Goal: Communication & Community: Answer question/provide support

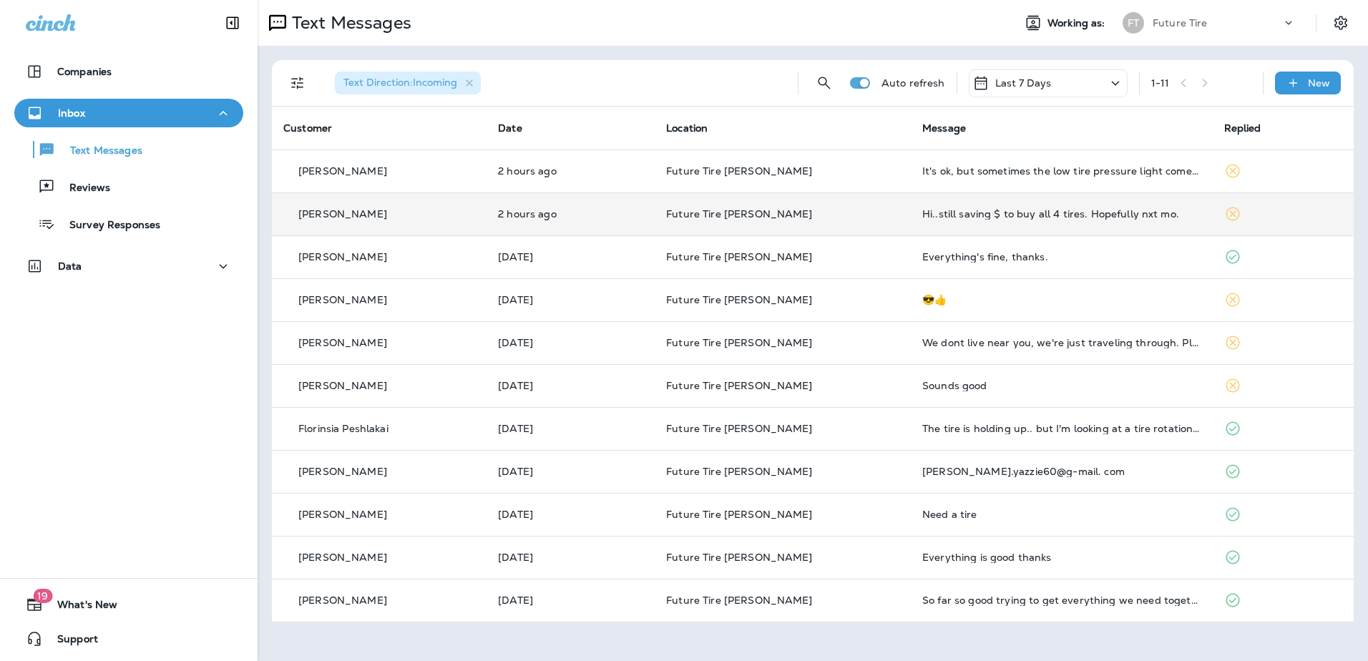
click at [940, 220] on td "Hi..still saving $ to buy all 4 tires. Hopefully nxt mo." at bounding box center [1061, 214] width 301 height 43
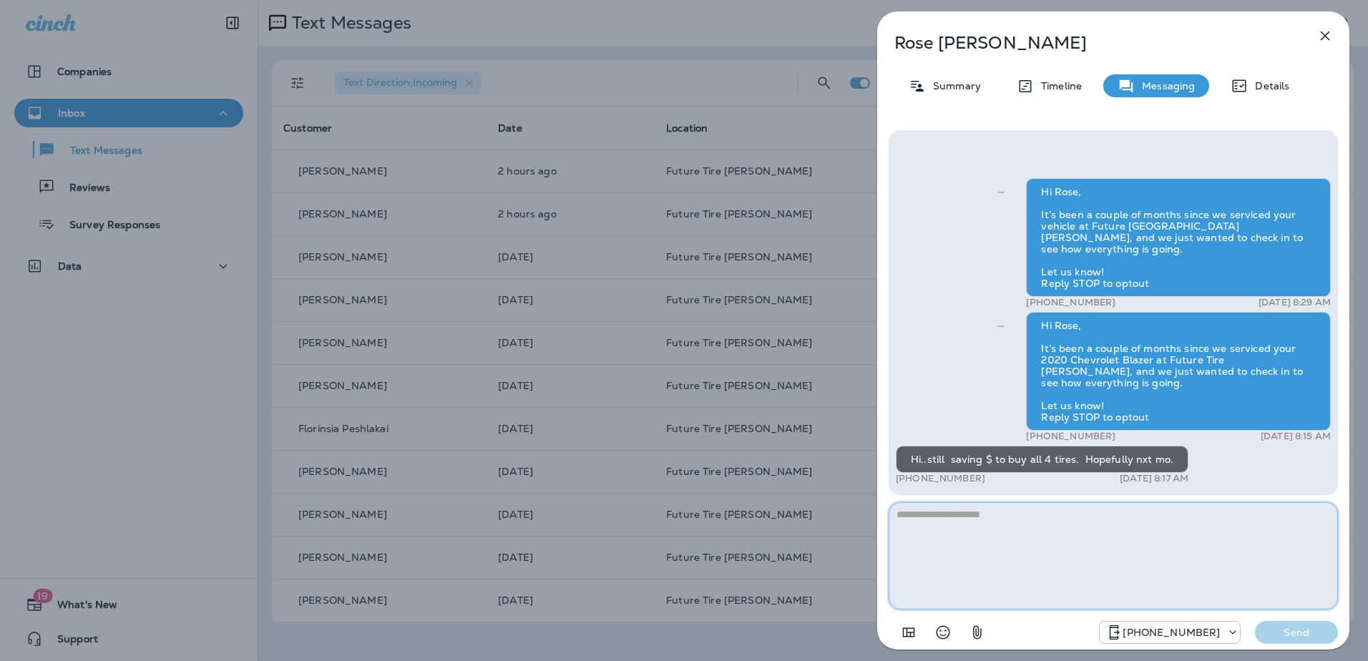
click at [937, 525] on textarea at bounding box center [1113, 555] width 449 height 107
type textarea "**********"
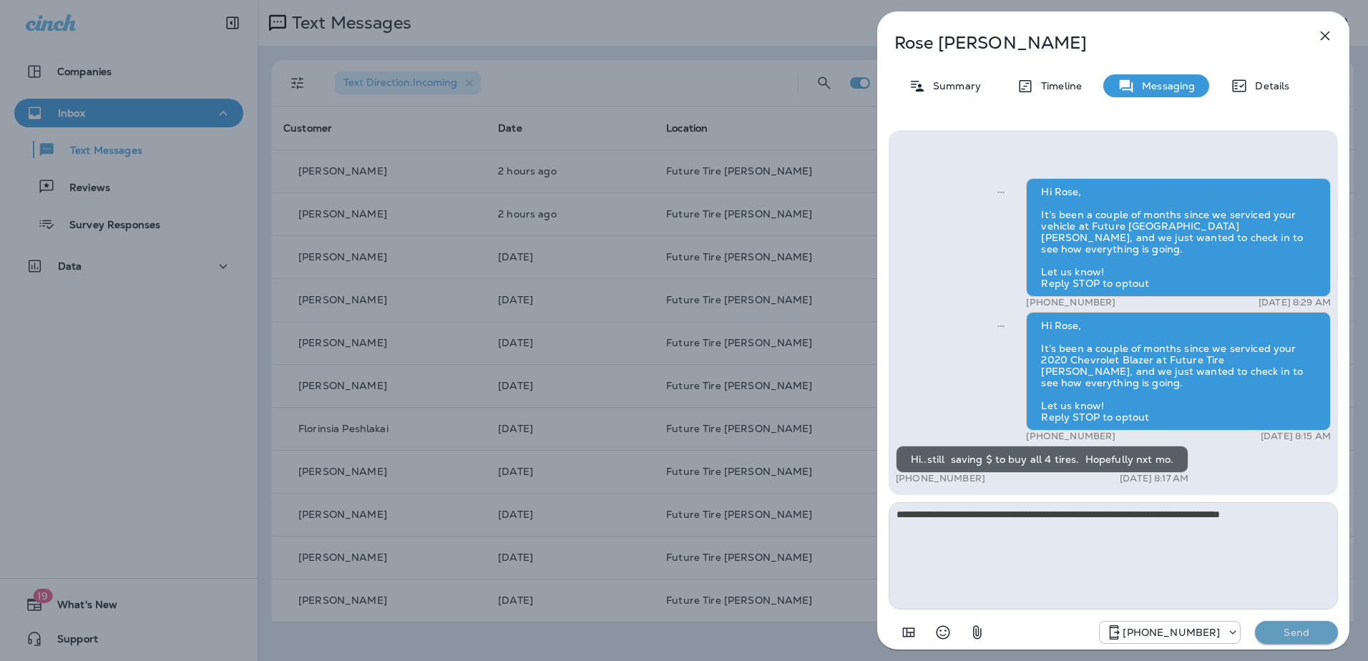
click at [1302, 628] on p "Send" at bounding box center [1297, 632] width 60 height 13
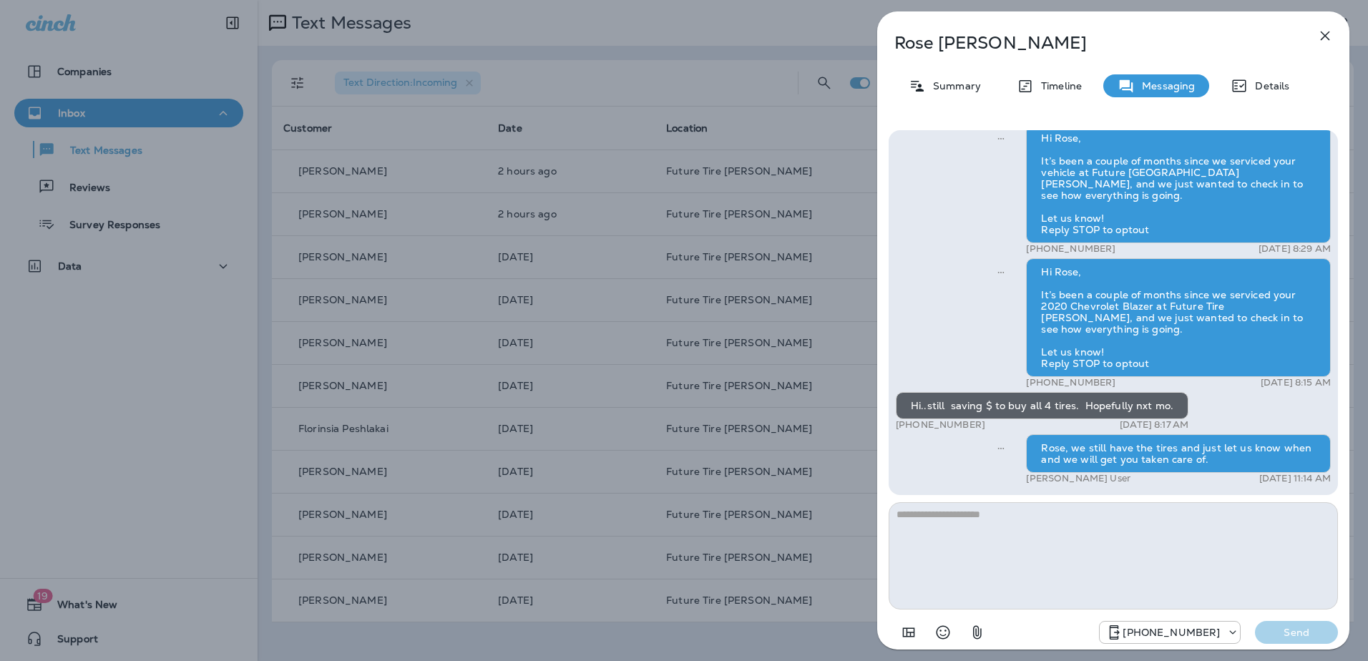
click at [1324, 31] on icon "button" at bounding box center [1325, 35] width 17 height 17
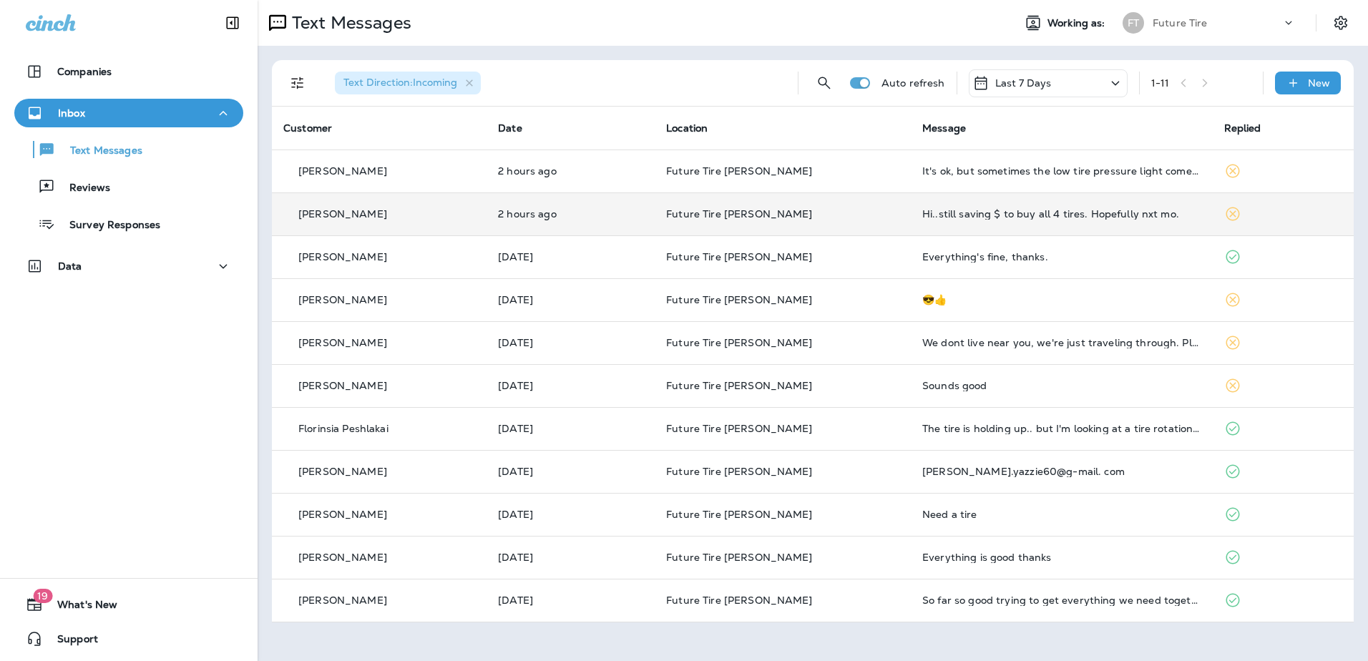
click at [1035, 211] on div "Hi..still saving $ to buy all 4 tires. Hopefully nxt mo." at bounding box center [1061, 213] width 278 height 11
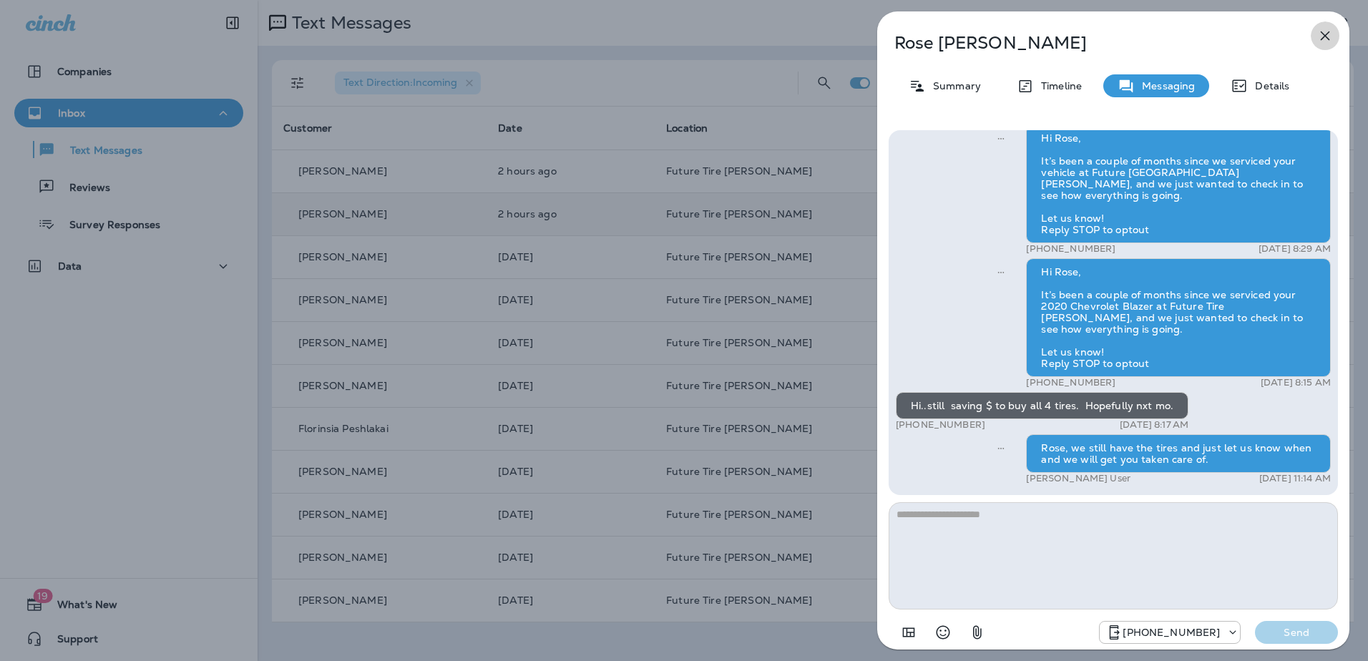
click at [1326, 33] on icon "button" at bounding box center [1325, 35] width 17 height 17
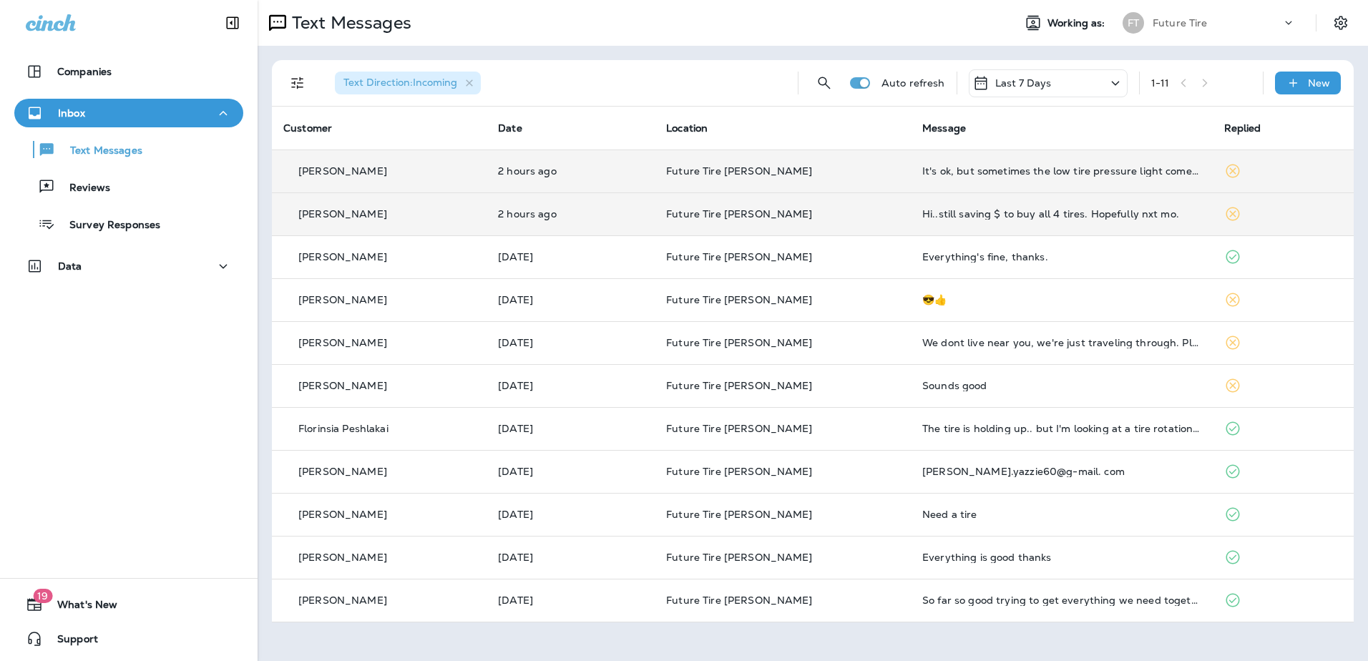
click at [1021, 166] on div "It's ok, but sometimes the low tire pressure light comes on." at bounding box center [1061, 170] width 278 height 11
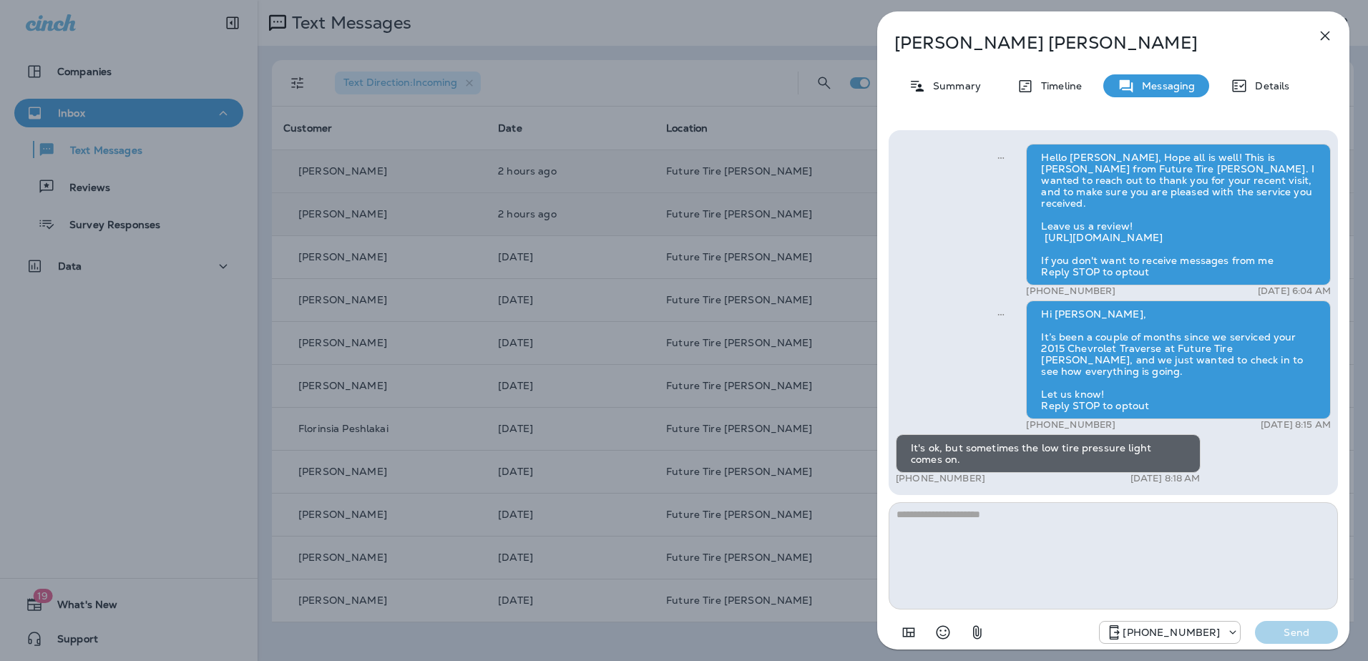
click at [954, 520] on textarea at bounding box center [1113, 555] width 449 height 107
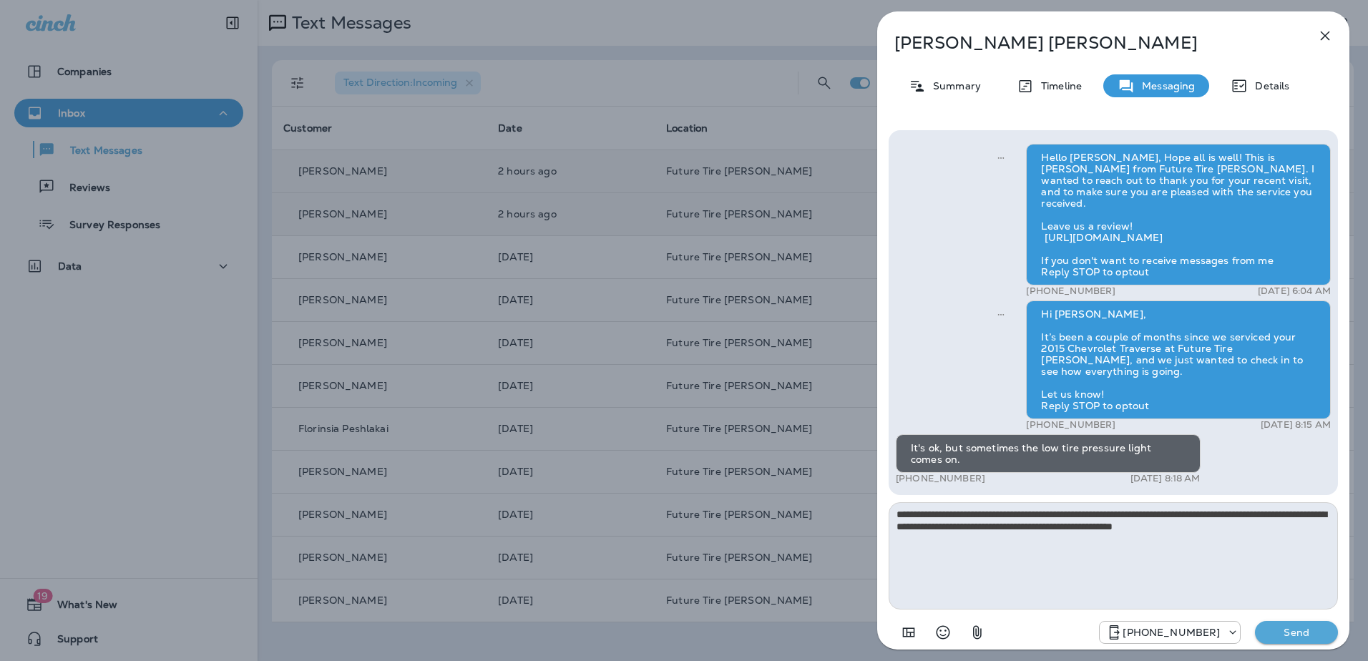
type textarea "**********"
click at [1310, 640] on button "Send" at bounding box center [1296, 632] width 83 height 23
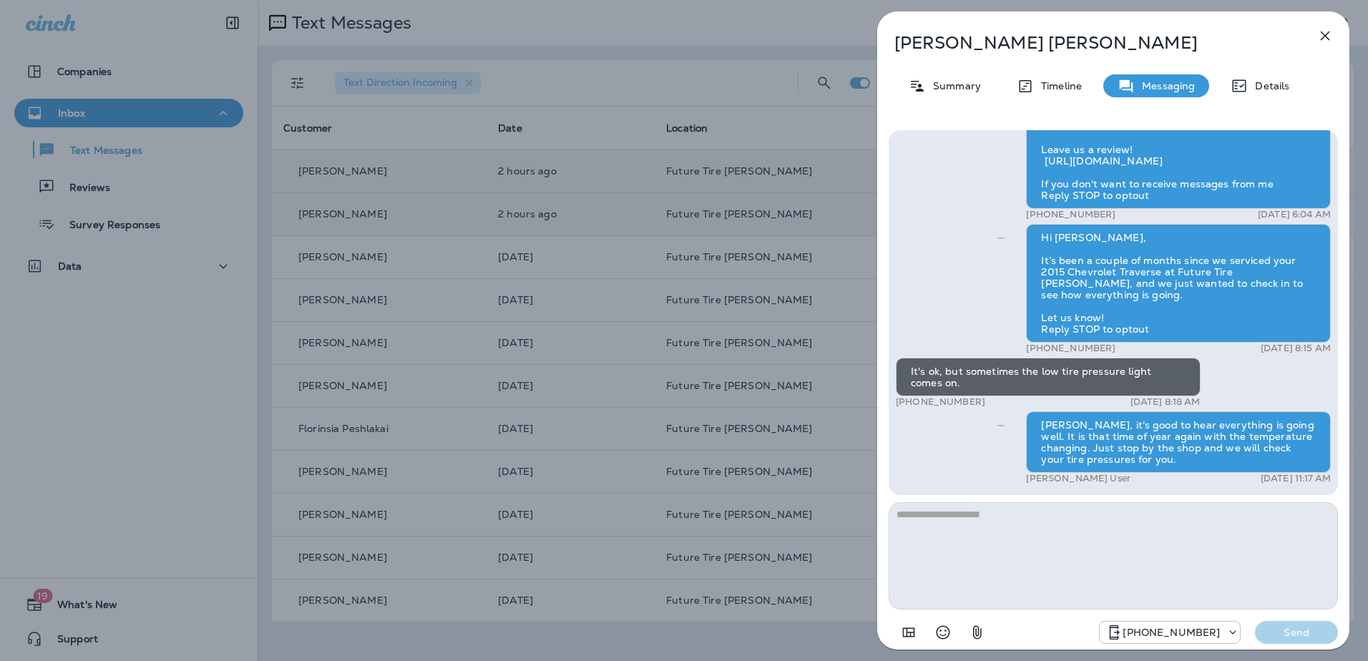
click at [1320, 36] on icon "button" at bounding box center [1325, 35] width 17 height 17
